Goal: Communication & Community: Share content

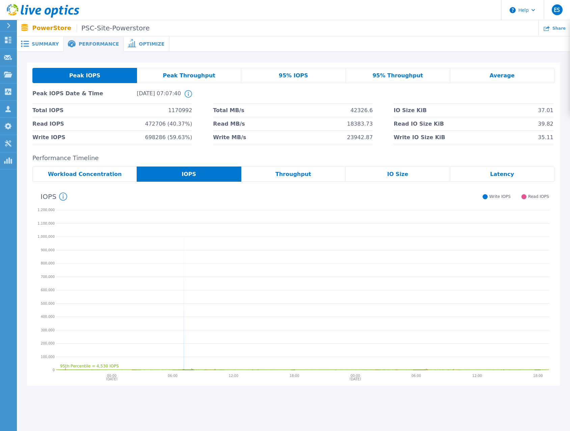
click at [349, 2] on header "Help ES Partner Team Member Eric Shouse eshouse@redesign-group.com redesign My …" at bounding box center [285, 10] width 570 height 20
click at [199, 14] on header "Help ES Partner Team Member Eric Shouse eshouse@redesign-group.com redesign My …" at bounding box center [285, 10] width 570 height 20
click at [206, 14] on header "Help ES Partner Team Member Eric Shouse eshouse@redesign-group.com redesign My …" at bounding box center [285, 10] width 570 height 20
click at [209, 16] on header "Help ES Partner Team Member Eric Shouse eshouse@redesign-group.com redesign My …" at bounding box center [285, 10] width 570 height 20
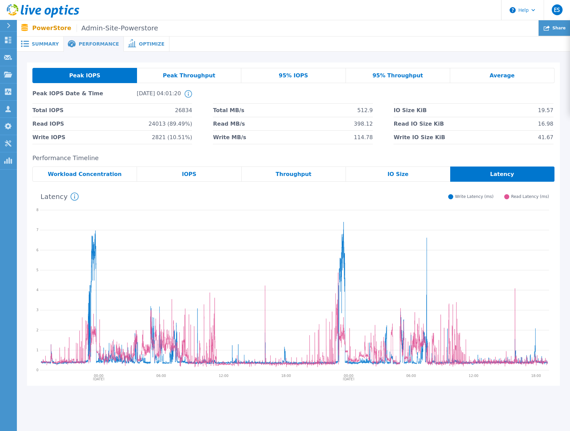
click at [554, 29] on div "Share" at bounding box center [554, 28] width 31 height 16
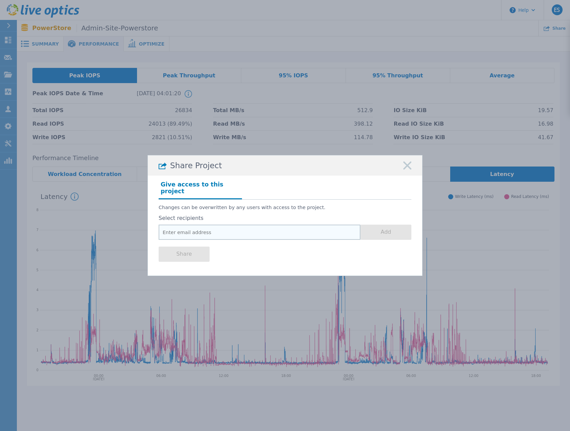
click at [229, 227] on input "email" at bounding box center [260, 232] width 202 height 15
paste input "jjbrown@forsythco.com"
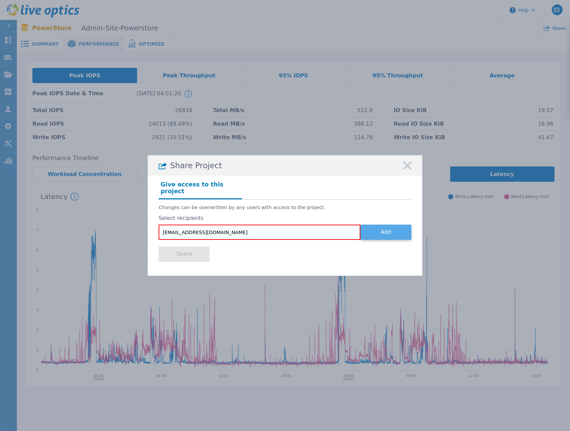
type input "jjbrown@forsythco.com"
click at [381, 230] on button "Add" at bounding box center [386, 232] width 51 height 15
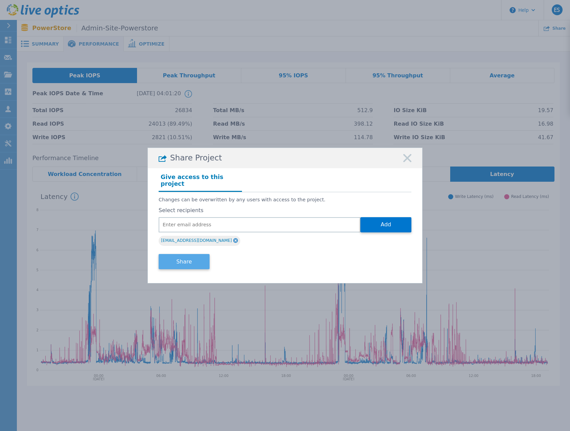
click at [191, 261] on button "Share" at bounding box center [184, 261] width 51 height 15
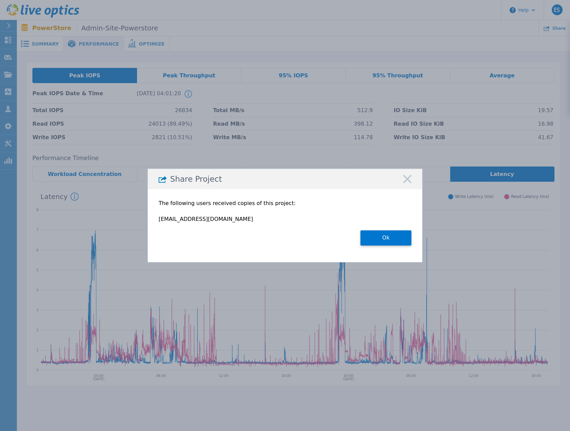
click at [394, 242] on button "Ok" at bounding box center [386, 237] width 51 height 15
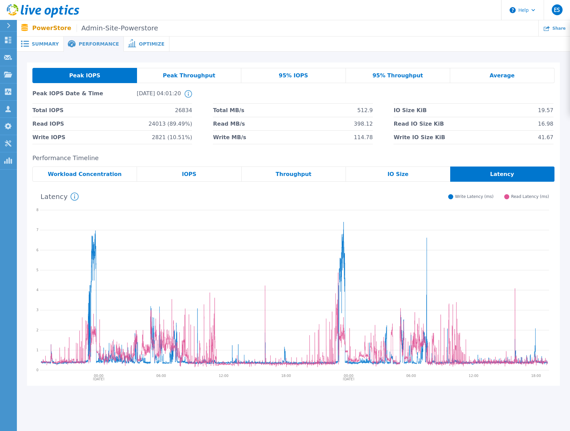
click at [420, 12] on header "Help ES Partner Team Member Eric Shouse eshouse@redesign-group.com redesign My …" at bounding box center [285, 10] width 570 height 20
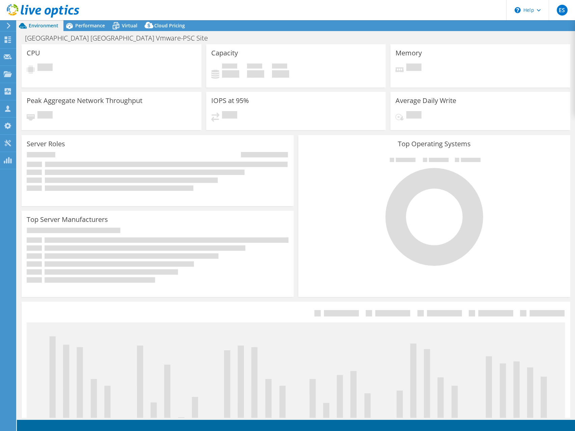
select select "USD"
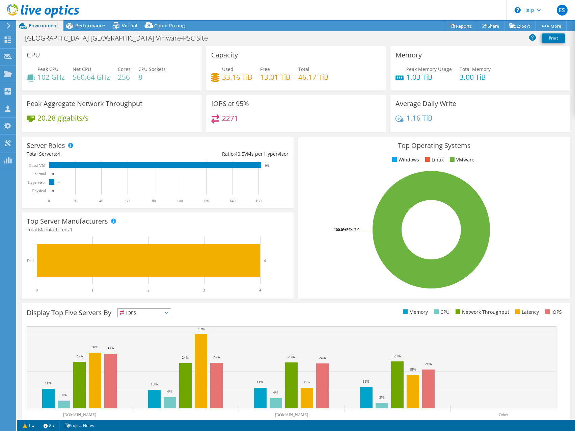
click at [202, 14] on header "ES Partner Team Member [PERSON_NAME] [EMAIL_ADDRESS][DOMAIN_NAME] redesign My P…" at bounding box center [287, 10] width 575 height 20
click at [86, 24] on span "Performance" at bounding box center [90, 25] width 30 height 6
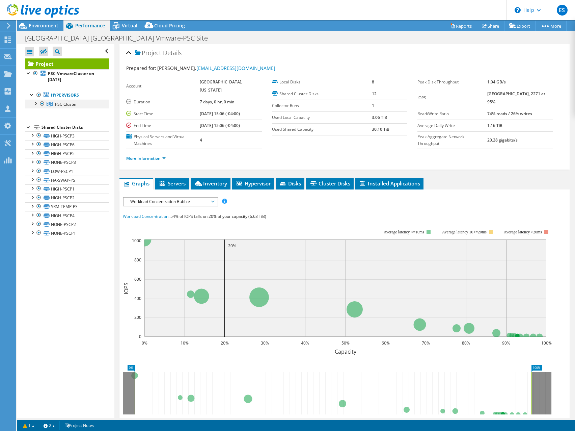
click at [34, 103] on div at bounding box center [35, 103] width 7 height 7
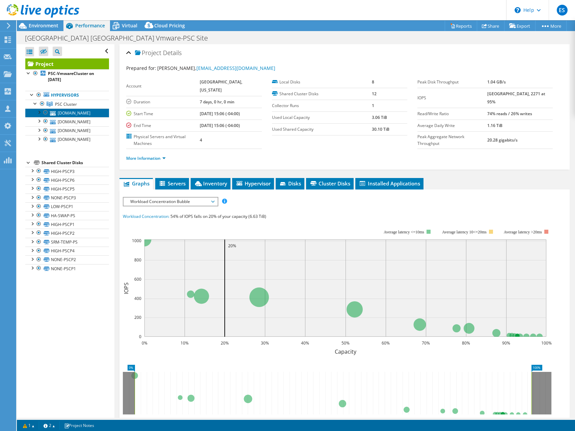
click at [69, 113] on link "fcvmhost22.int.forsythco.com" at bounding box center [67, 112] width 84 height 9
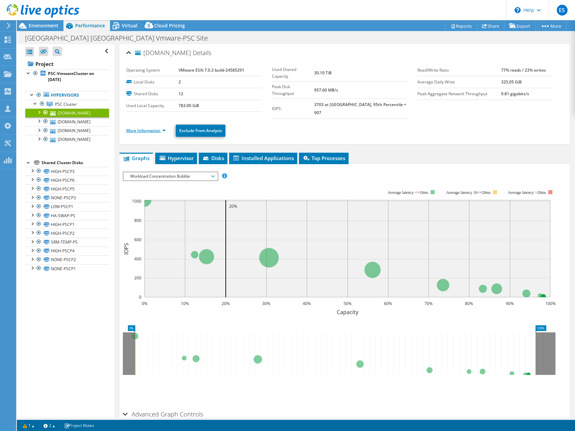
click at [166, 128] on link "More Information" at bounding box center [146, 131] width 40 height 6
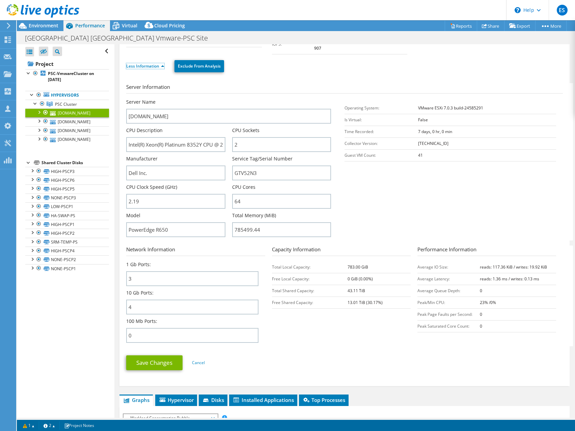
scroll to position [101, 0]
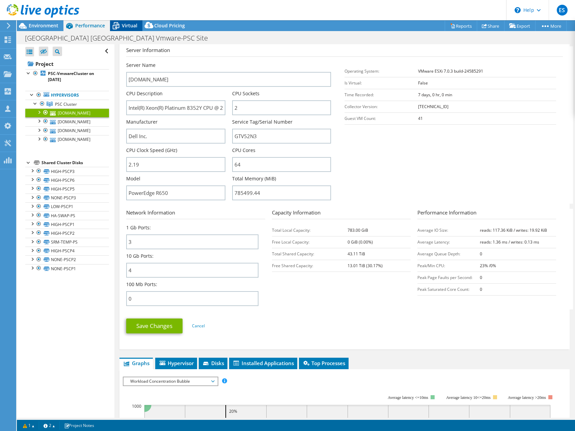
click at [127, 27] on span "Virtual" at bounding box center [130, 25] width 16 height 6
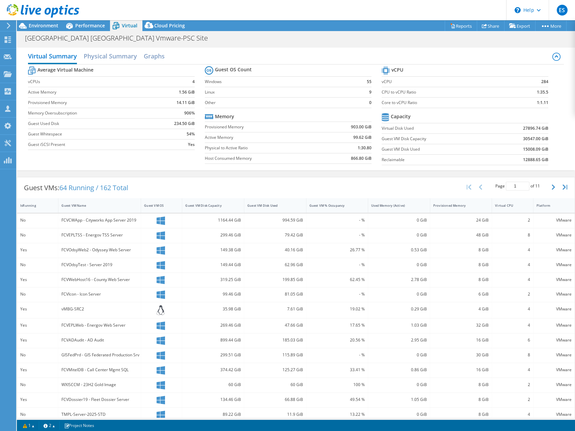
click at [15, 11] on icon at bounding box center [43, 11] width 73 height 14
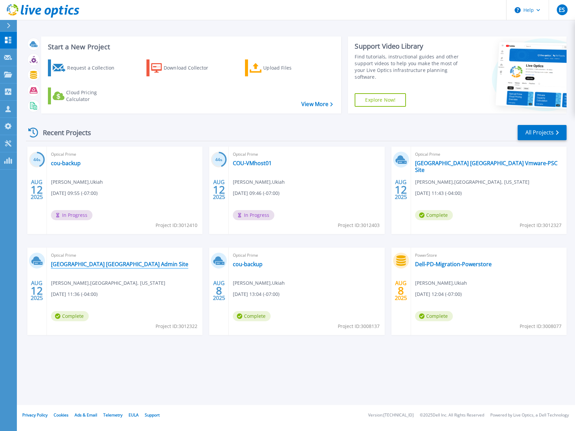
click at [94, 263] on link "Forsyth County GA Admin Site" at bounding box center [119, 264] width 137 height 7
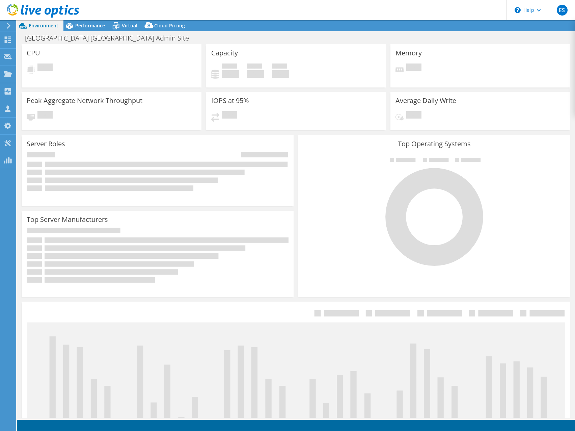
select select "USD"
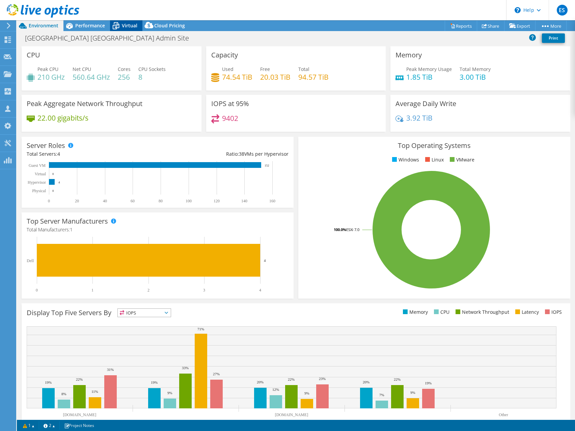
click at [123, 25] on span "Virtual" at bounding box center [130, 25] width 16 height 6
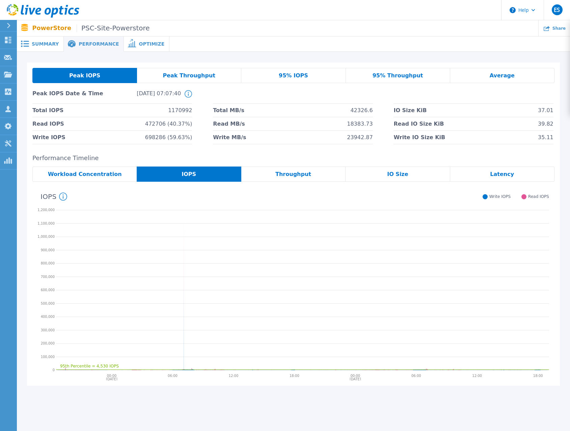
click at [499, 179] on div "Latency" at bounding box center [502, 173] width 104 height 15
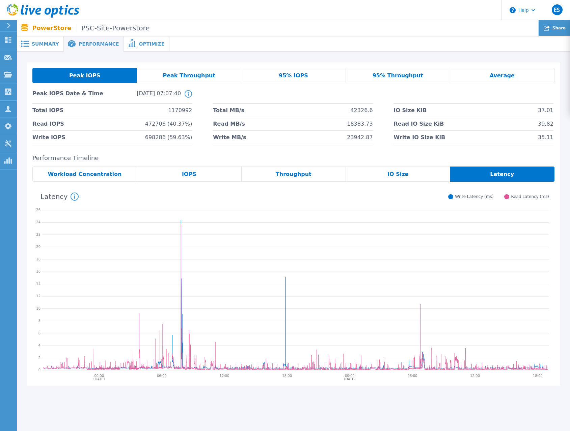
click at [556, 26] on span "Share" at bounding box center [559, 28] width 13 height 4
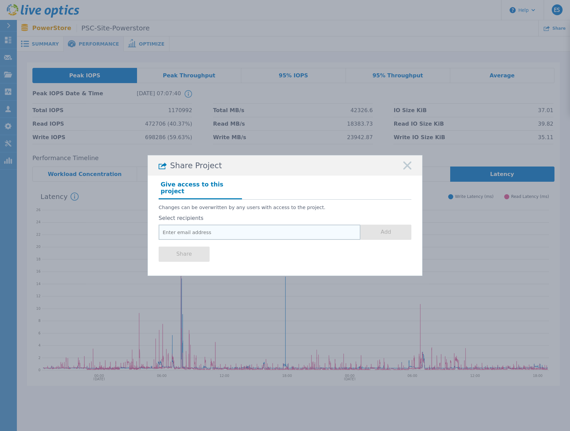
click at [205, 232] on input "email" at bounding box center [260, 232] width 202 height 15
click at [409, 169] on rect at bounding box center [407, 165] width 9 height 9
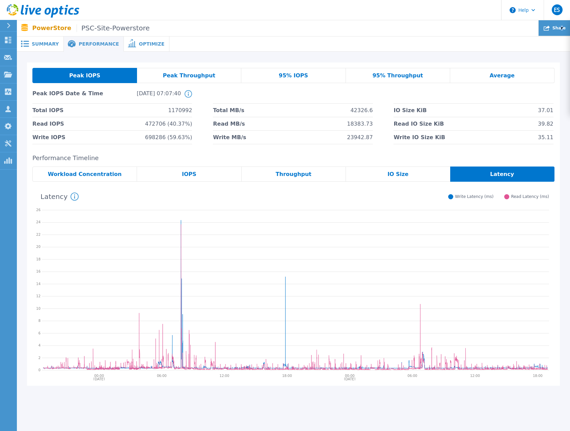
click at [563, 28] on span "Share" at bounding box center [559, 28] width 13 height 4
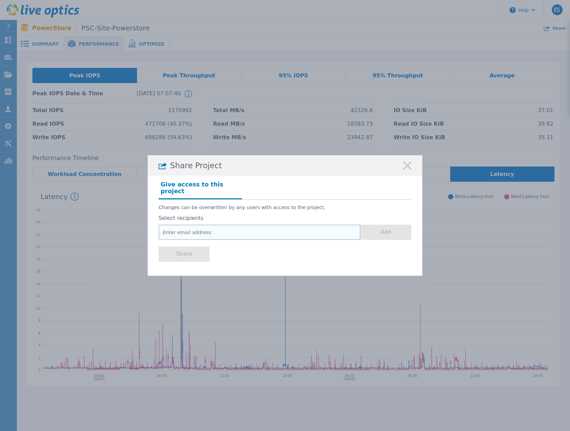
click at [225, 234] on input "email" at bounding box center [260, 232] width 202 height 15
paste input "[EMAIL_ADDRESS][DOMAIN_NAME]"
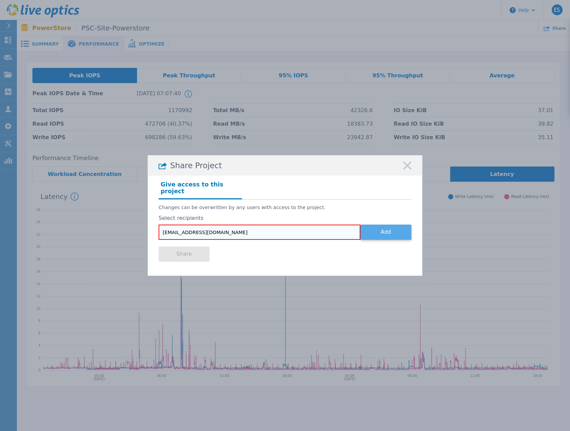
type input "[EMAIL_ADDRESS][DOMAIN_NAME]"
click at [384, 233] on button "Add" at bounding box center [386, 232] width 51 height 15
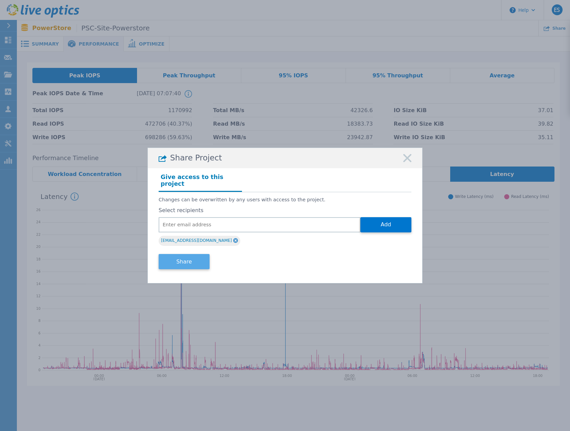
click at [183, 259] on button "Share" at bounding box center [184, 261] width 51 height 15
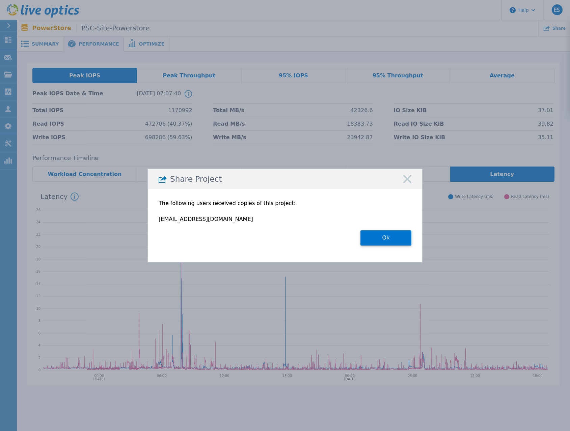
click at [409, 180] on rect at bounding box center [407, 179] width 9 height 9
